Goal: Obtain resource: Obtain resource

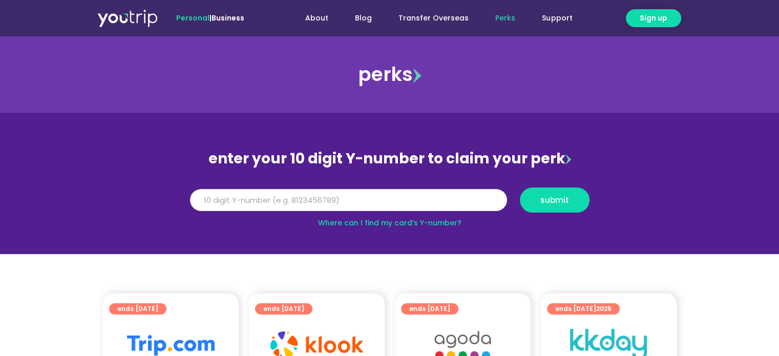
click at [335, 198] on input "Y Number" at bounding box center [348, 200] width 317 height 23
click at [399, 199] on input "Y Number" at bounding box center [348, 200] width 317 height 23
click at [336, 202] on input "Y Number" at bounding box center [348, 200] width 317 height 23
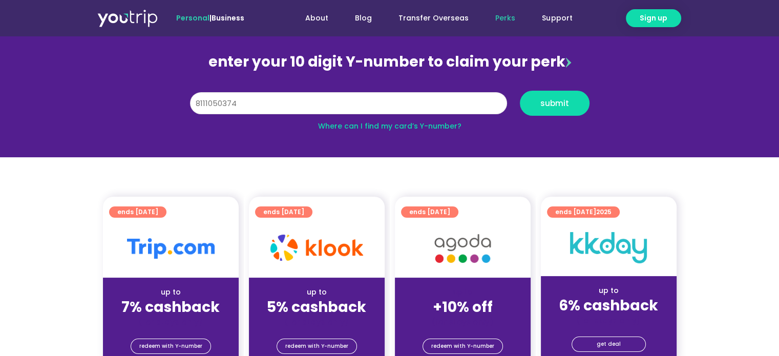
scroll to position [102, 0]
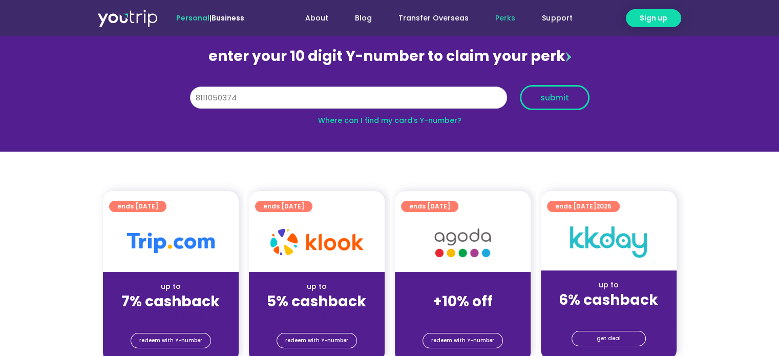
type input "8111050374"
click at [568, 97] on span "submit" at bounding box center [555, 98] width 52 height 8
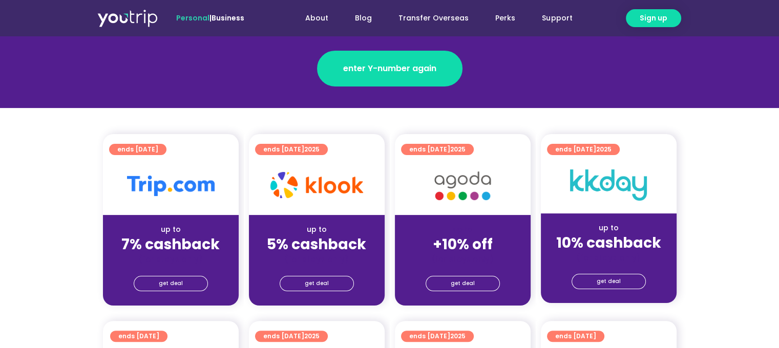
scroll to position [154, 0]
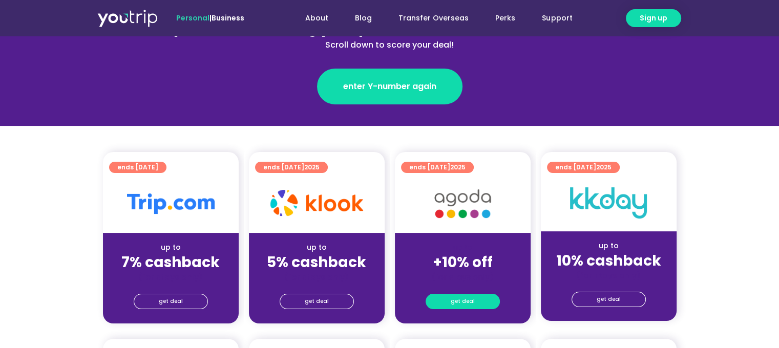
click at [469, 297] on span "get deal" at bounding box center [463, 302] width 24 height 14
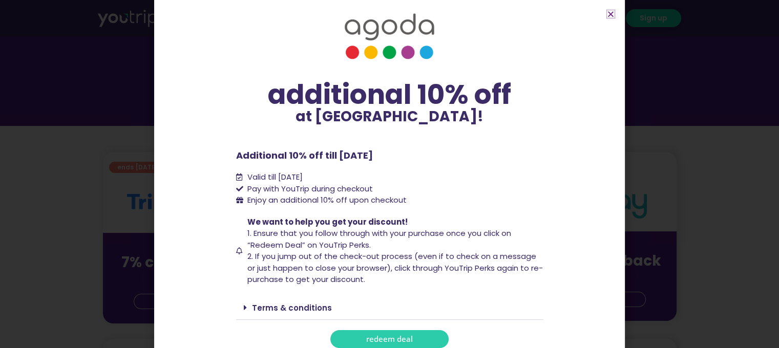
scroll to position [20, 0]
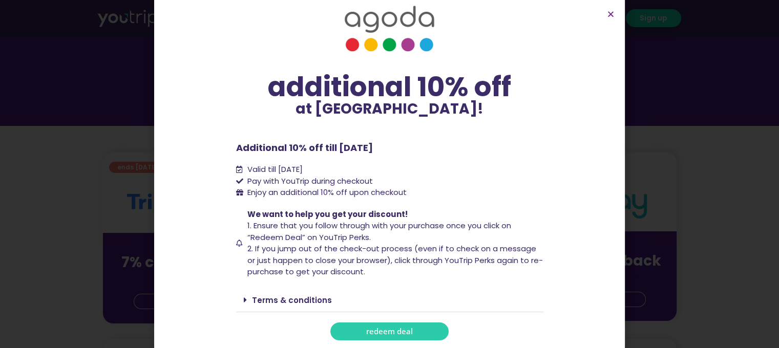
click at [416, 332] on link "redeem deal" at bounding box center [390, 332] width 118 height 18
